Goal: Navigation & Orientation: Find specific page/section

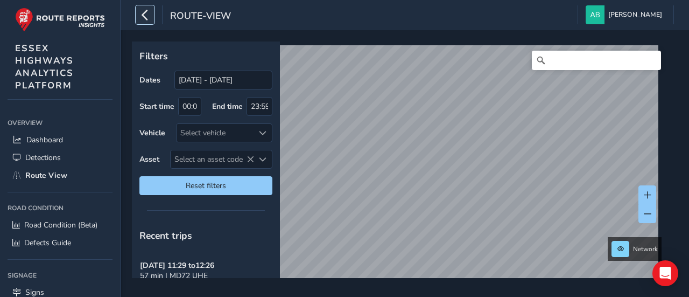
click at [145, 14] on icon "button" at bounding box center [144, 14] width 11 height 19
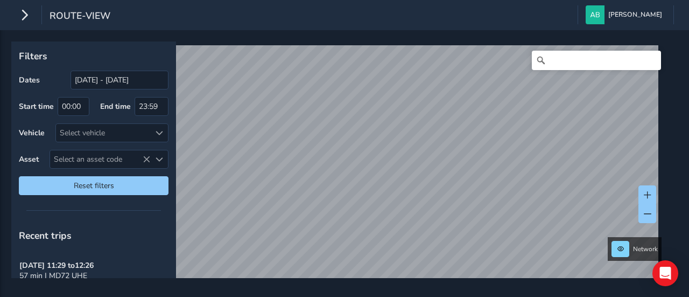
click at [242, 25] on div "route-view [PERSON_NAME] Colour Scheme: Dark Dim Light Logout Filters Dates [DA…" at bounding box center [344, 148] width 689 height 297
